Goal: Check status: Check status

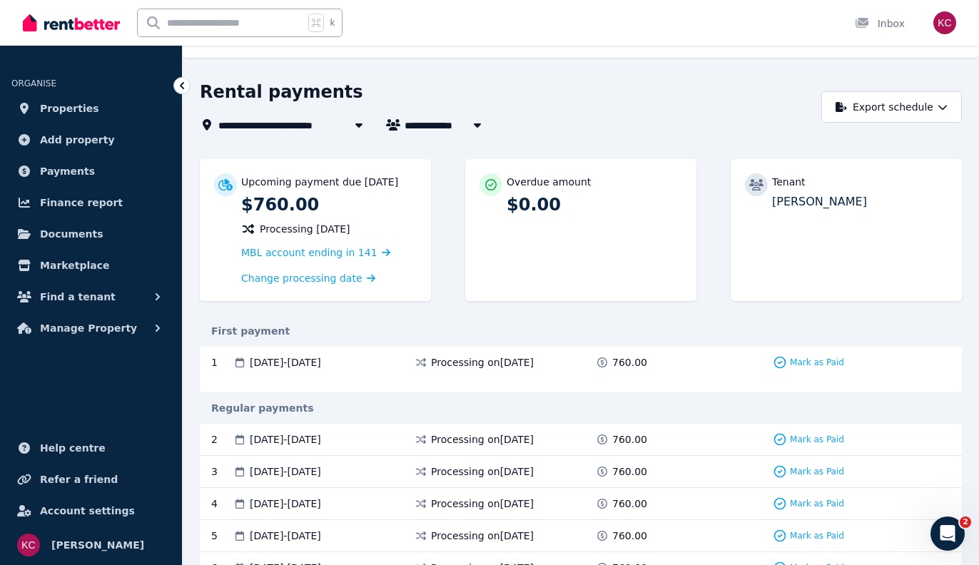
click at [442, 121] on span "[PERSON_NAME]" at bounding box center [459, 124] width 108 height 17
type input "**********"
click at [531, 146] on span "[PERSON_NAME]" at bounding box center [485, 152] width 144 height 14
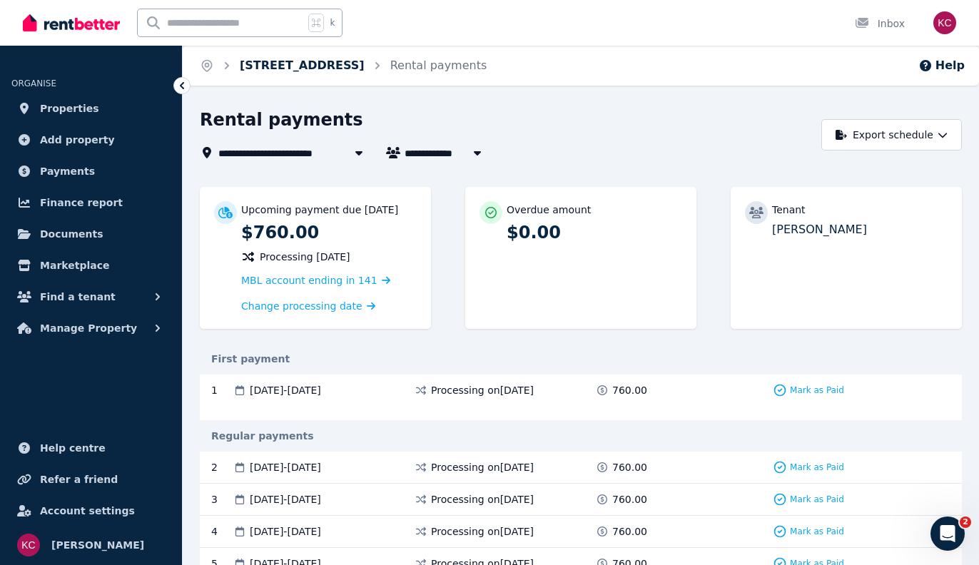
click at [306, 63] on link "[STREET_ADDRESS]" at bounding box center [302, 66] width 125 height 14
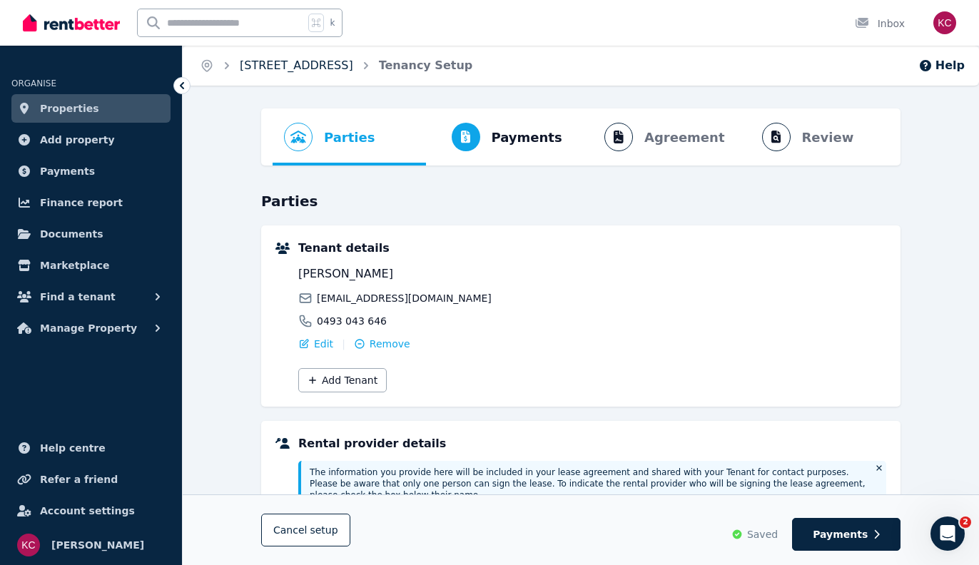
click at [301, 66] on link "[STREET_ADDRESS]" at bounding box center [296, 66] width 113 height 14
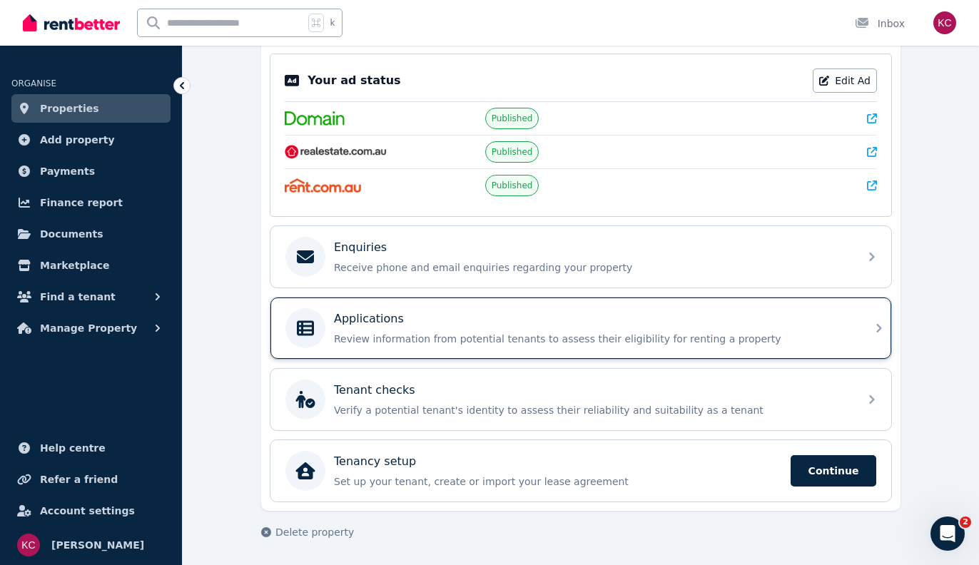
scroll to position [296, 0]
click at [517, 320] on div "Applications" at bounding box center [592, 318] width 517 height 17
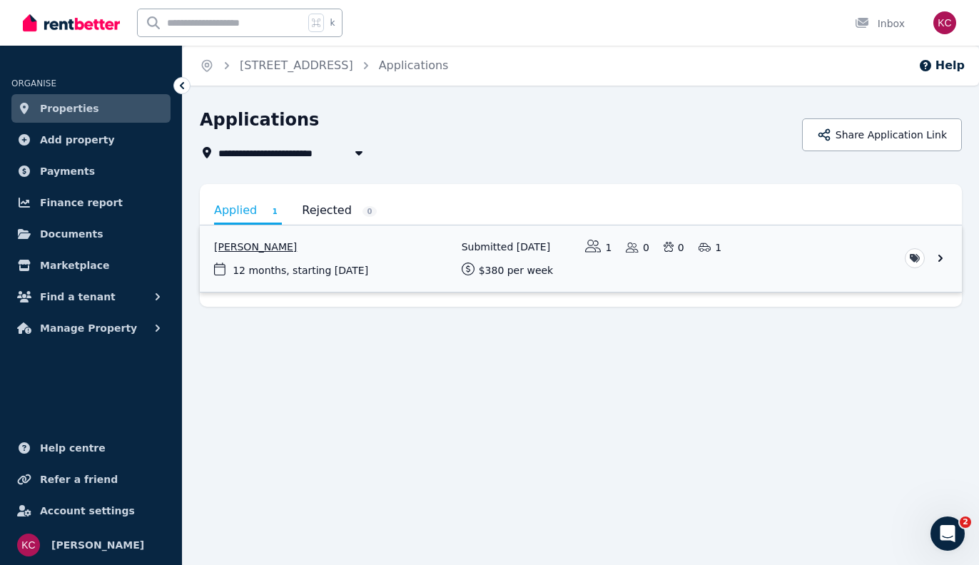
click at [327, 260] on link "View application: Divya Molayil" at bounding box center [581, 258] width 762 height 66
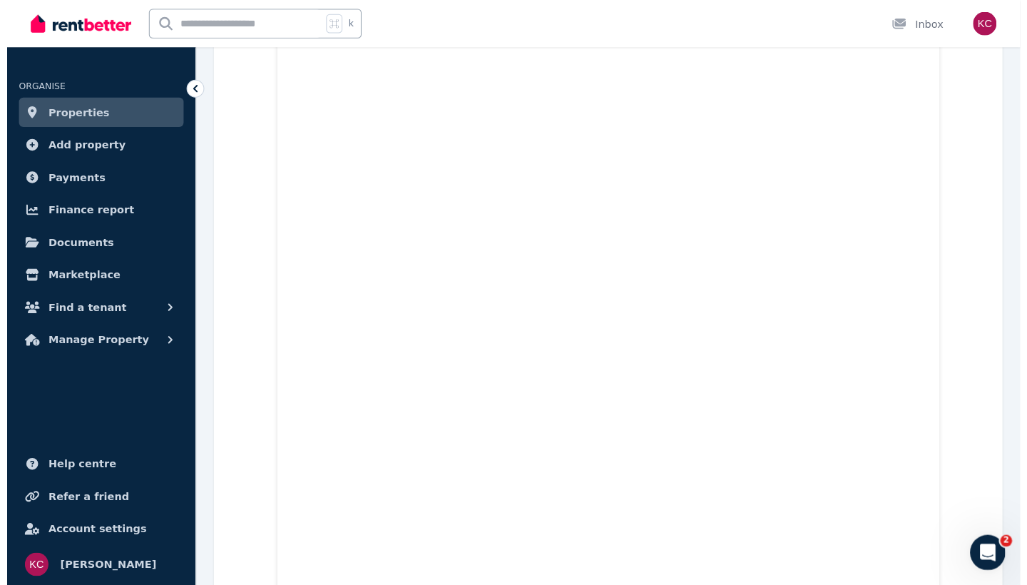
scroll to position [2267, 0]
